Goal: Information Seeking & Learning: Learn about a topic

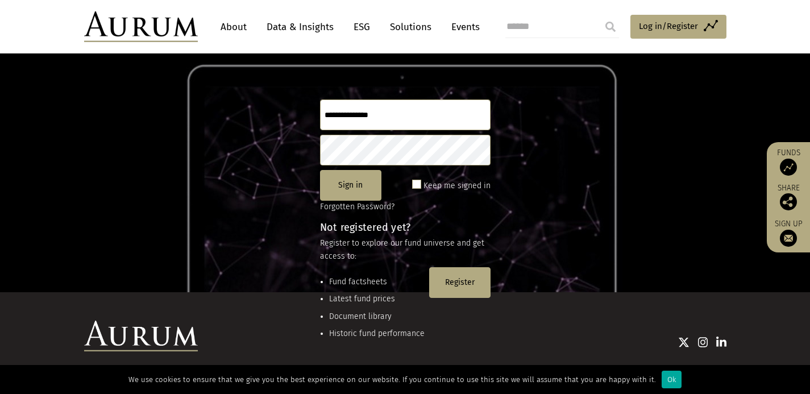
scroll to position [151, 0]
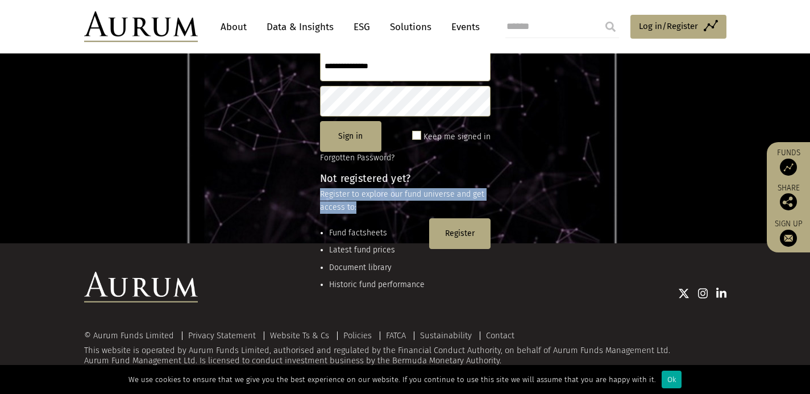
drag, startPoint x: 356, startPoint y: 201, endPoint x: 296, endPoint y: 189, distance: 61.4
click at [296, 189] on div "Explore our fund universe Sign in Keep me signed in Forgotten Password? Not reg…" at bounding box center [405, 83] width 810 height 320
click at [234, 187] on div "Explore our fund universe Sign in Keep me signed in Forgotten Password? Not reg…" at bounding box center [405, 83] width 810 height 320
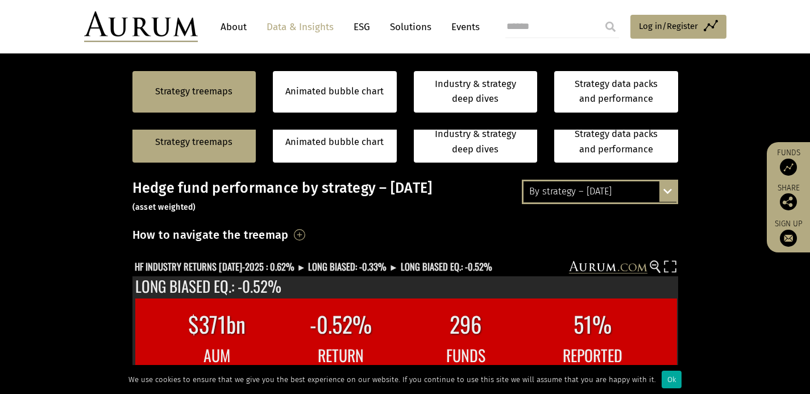
scroll to position [262, 0]
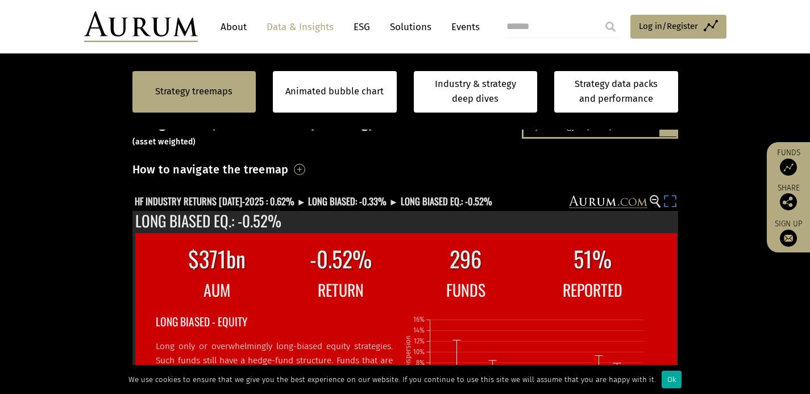
click at [668, 202] on rect at bounding box center [670, 203] width 16 height 16
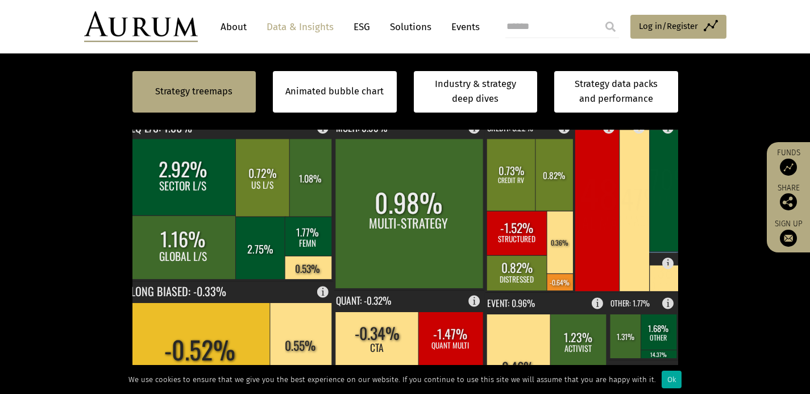
scroll to position [354, 0]
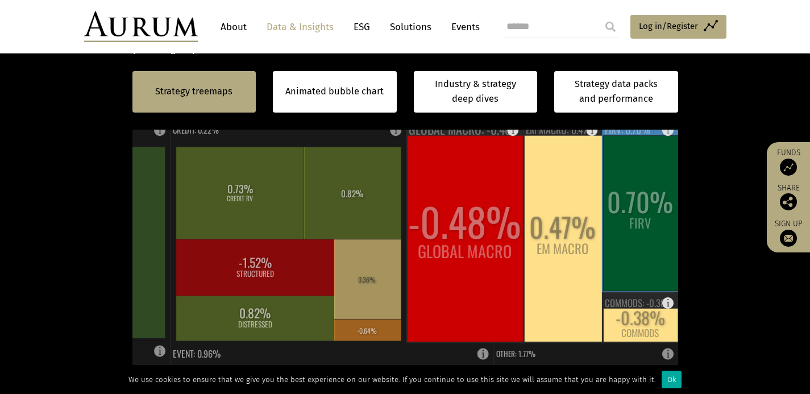
click at [621, 169] on rect at bounding box center [640, 213] width 75 height 156
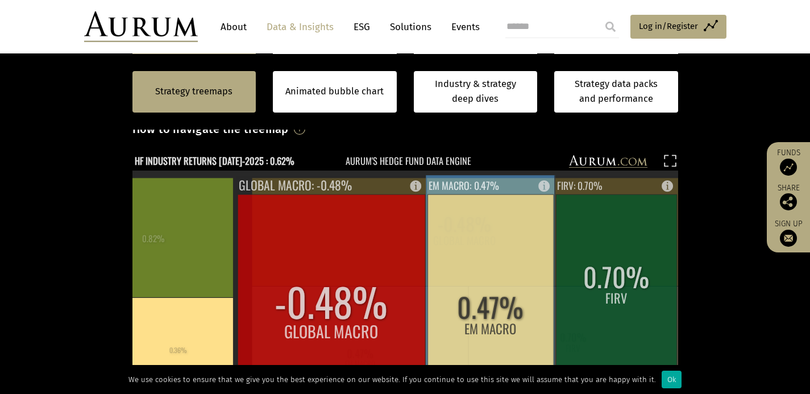
scroll to position [272, 0]
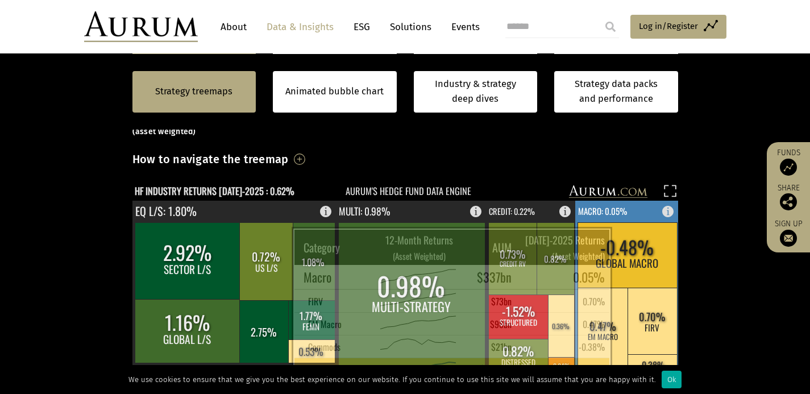
click at [621, 243] on rect at bounding box center [626, 254] width 99 height 65
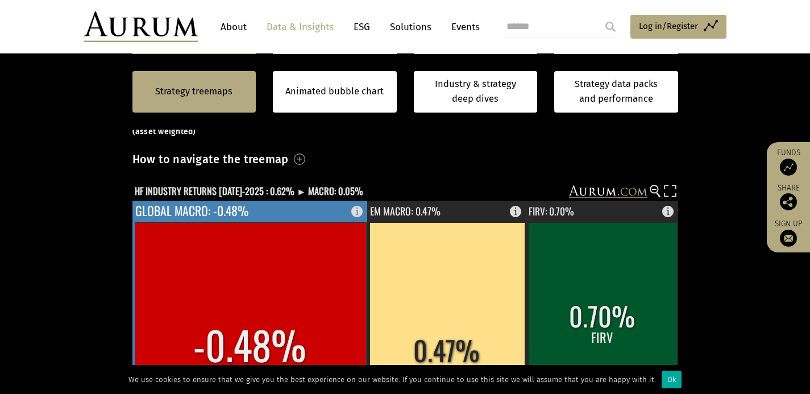
click at [327, 283] on rect at bounding box center [250, 361] width 231 height 279
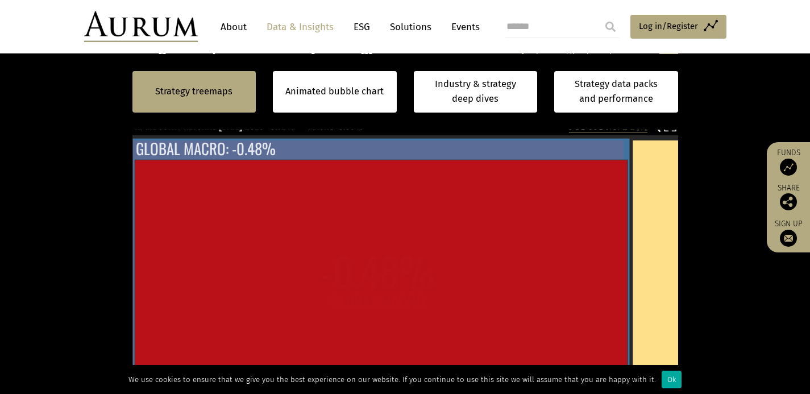
scroll to position [368, 0]
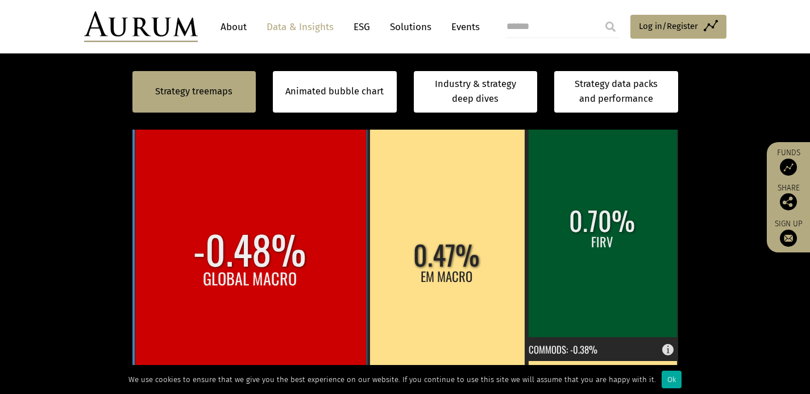
click at [224, 257] on rect at bounding box center [250, 266] width 231 height 279
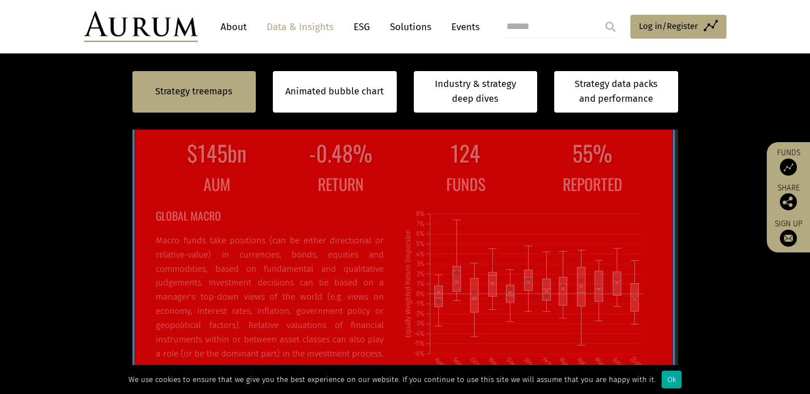
scroll to position [2, 0]
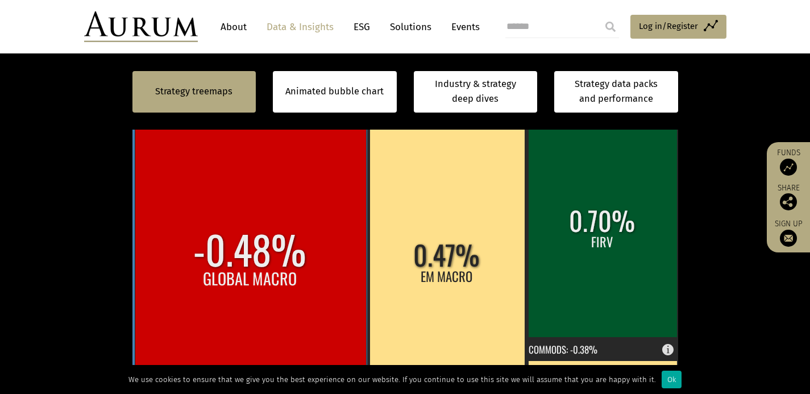
click at [255, 274] on rect at bounding box center [250, 266] width 231 height 279
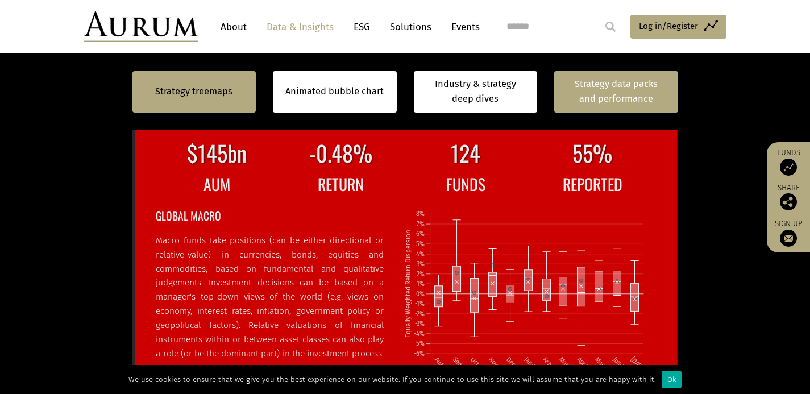
click at [567, 90] on link "Strategy data packs and performance" at bounding box center [616, 91] width 124 height 41
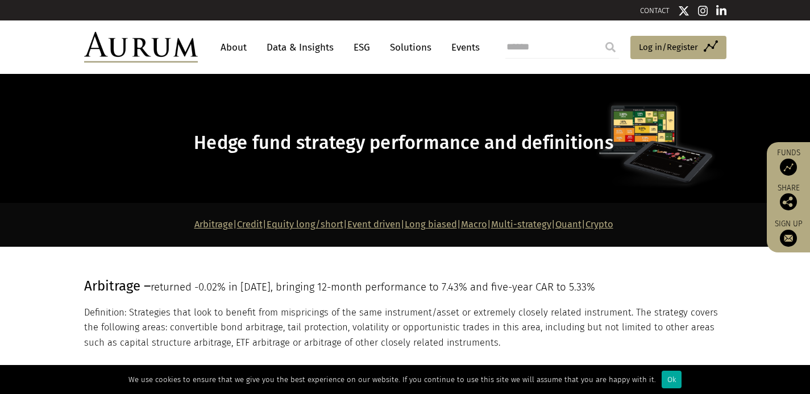
scroll to position [19, 0]
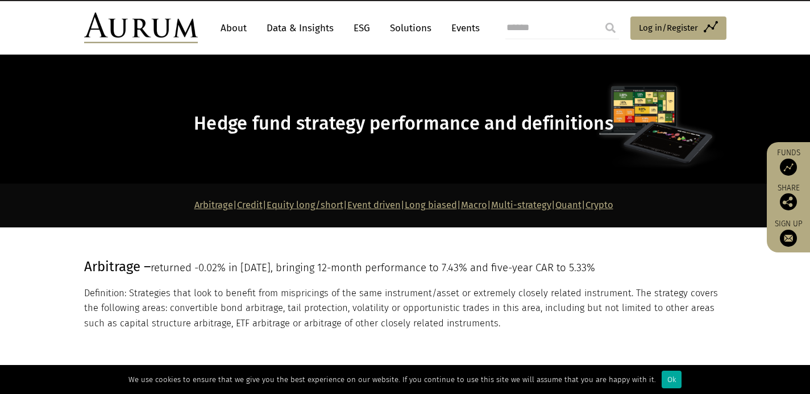
click at [487, 202] on link "Macro" at bounding box center [474, 205] width 26 height 11
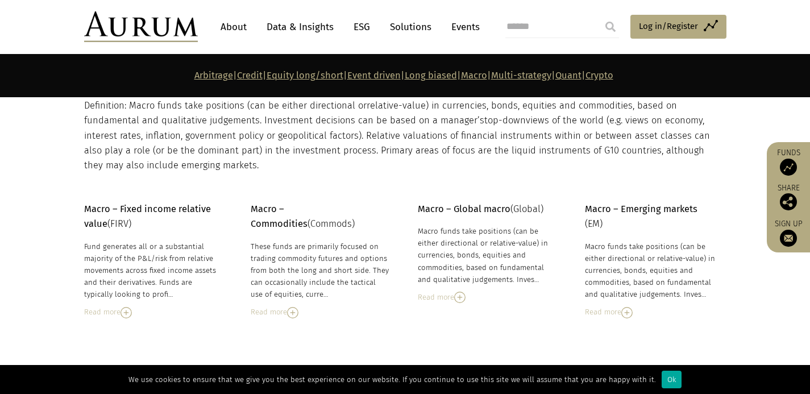
scroll to position [3923, 0]
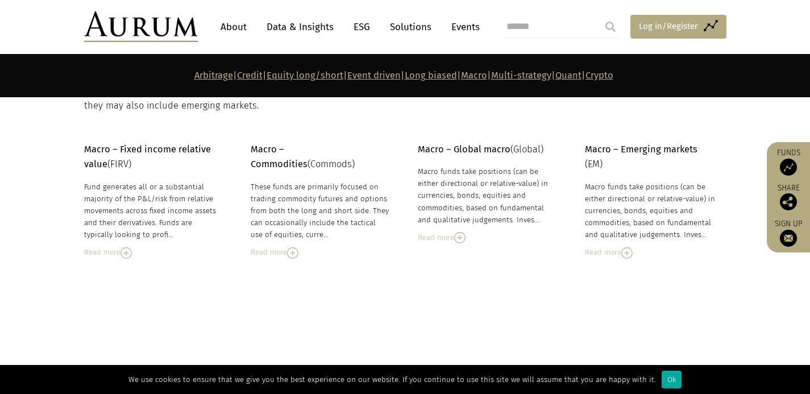
click at [688, 23] on span "Log in/Register" at bounding box center [668, 26] width 59 height 14
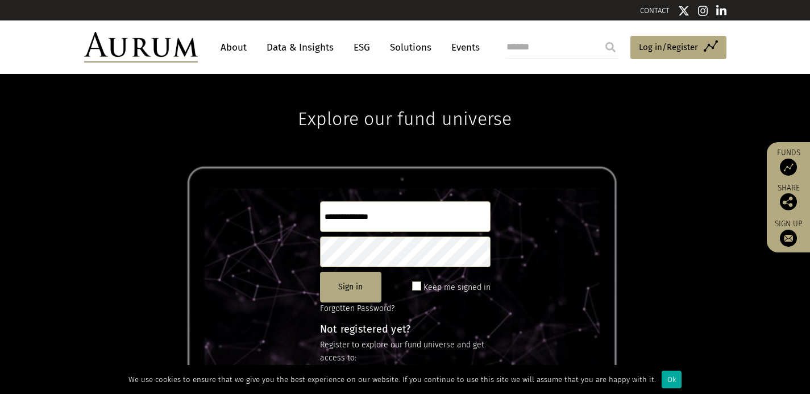
click at [641, 159] on div "Explore our fund universe Sign in Keep me signed in Forgotten Password? Not reg…" at bounding box center [405, 234] width 810 height 320
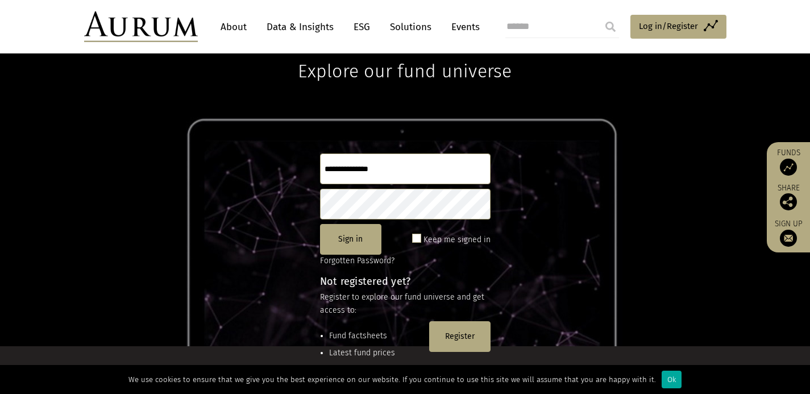
scroll to position [89, 0]
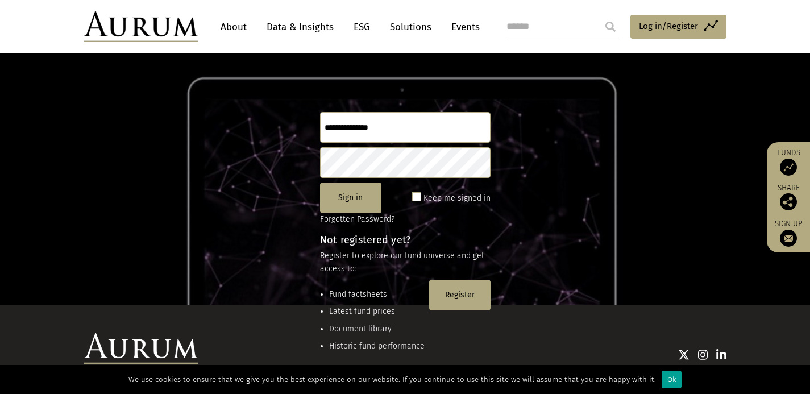
click at [665, 379] on div "Ok" at bounding box center [672, 380] width 20 height 18
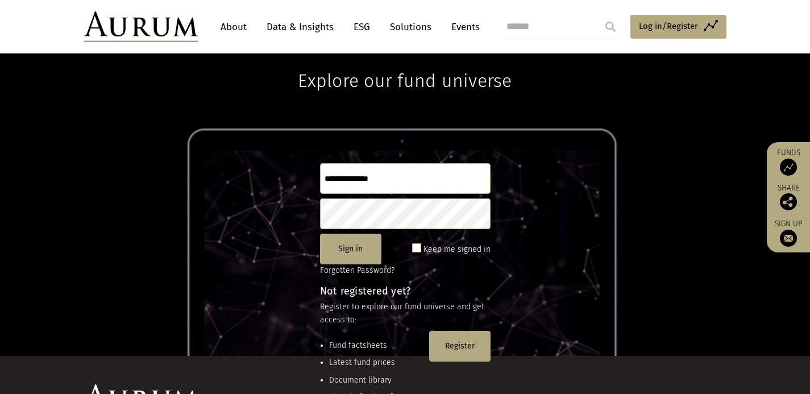
scroll to position [36, 0]
